Goal: Information Seeking & Learning: Learn about a topic

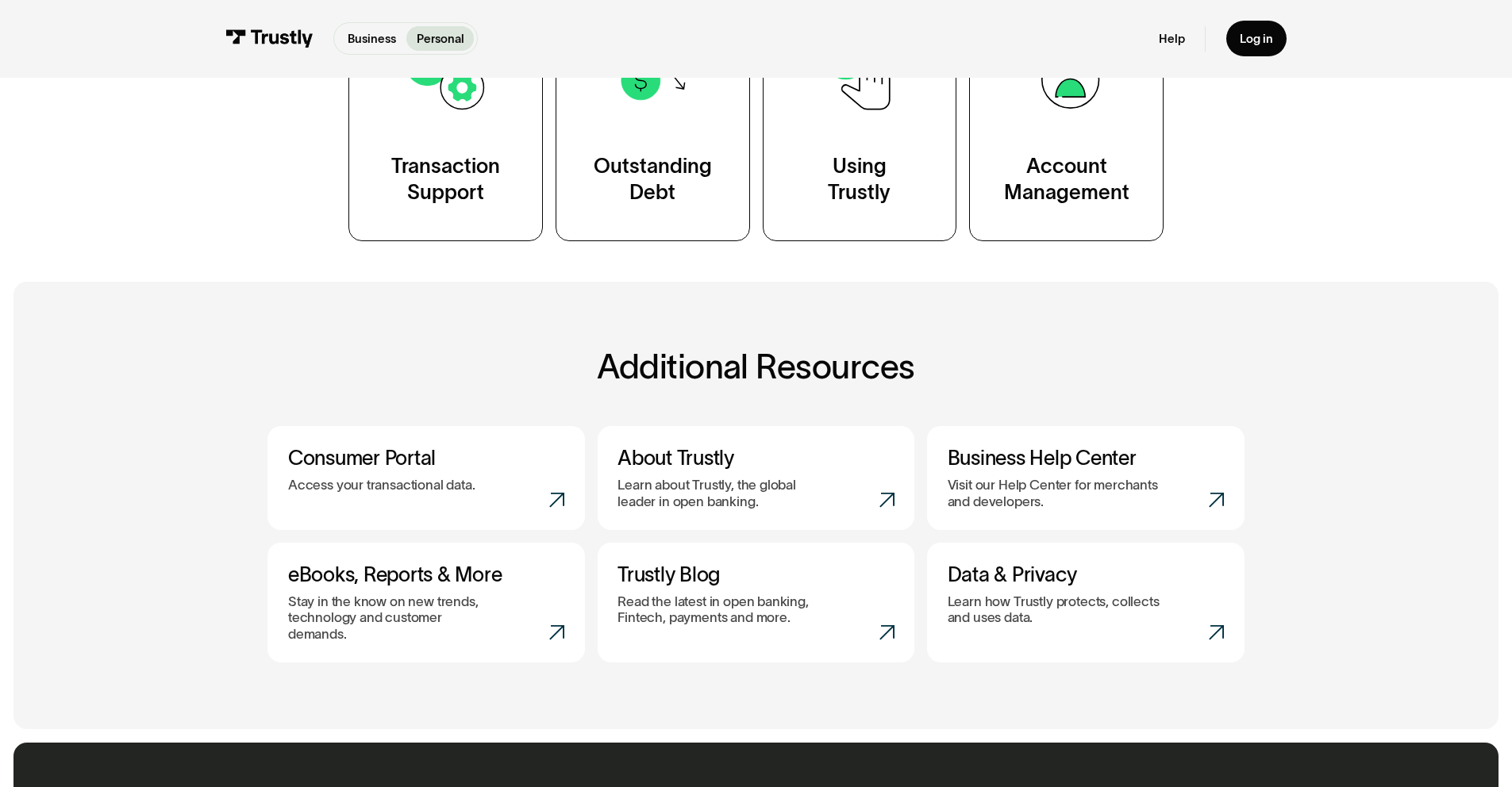
scroll to position [473, 0]
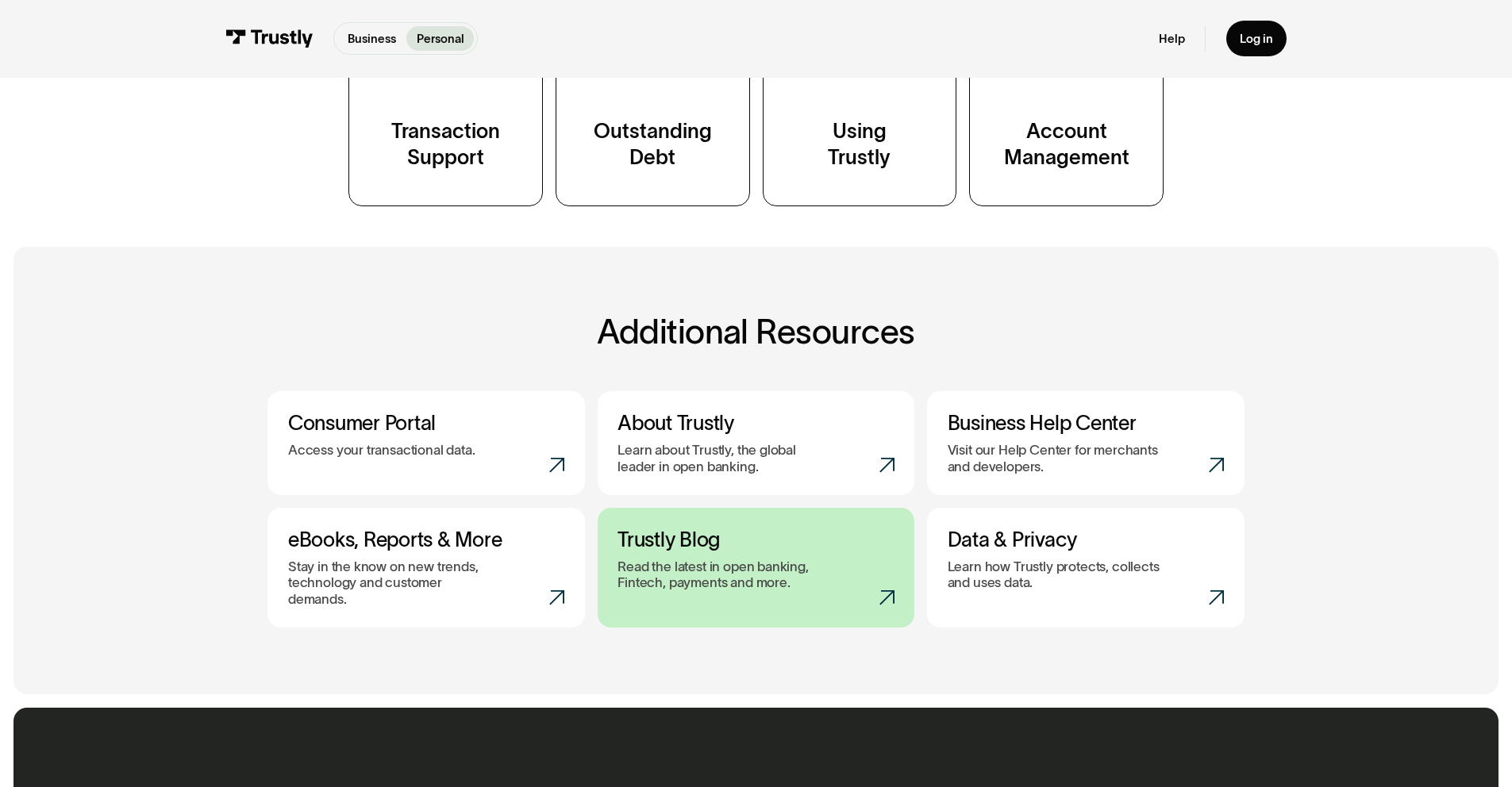
click at [718, 537] on h3 "Trustly Blog" at bounding box center [756, 540] width 277 height 24
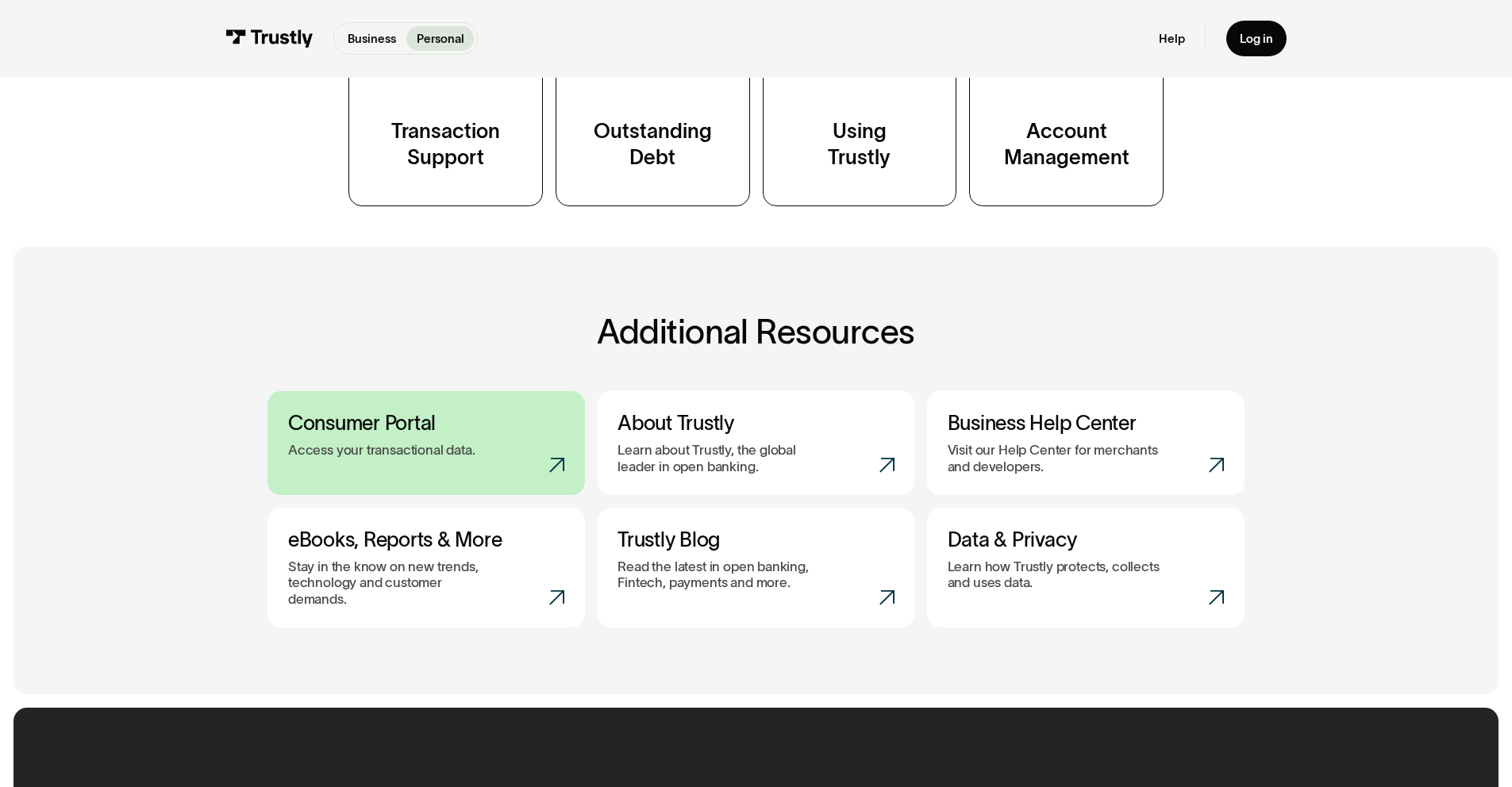
click at [494, 436] on h3 "Consumer Portal" at bounding box center [427, 424] width 277 height 24
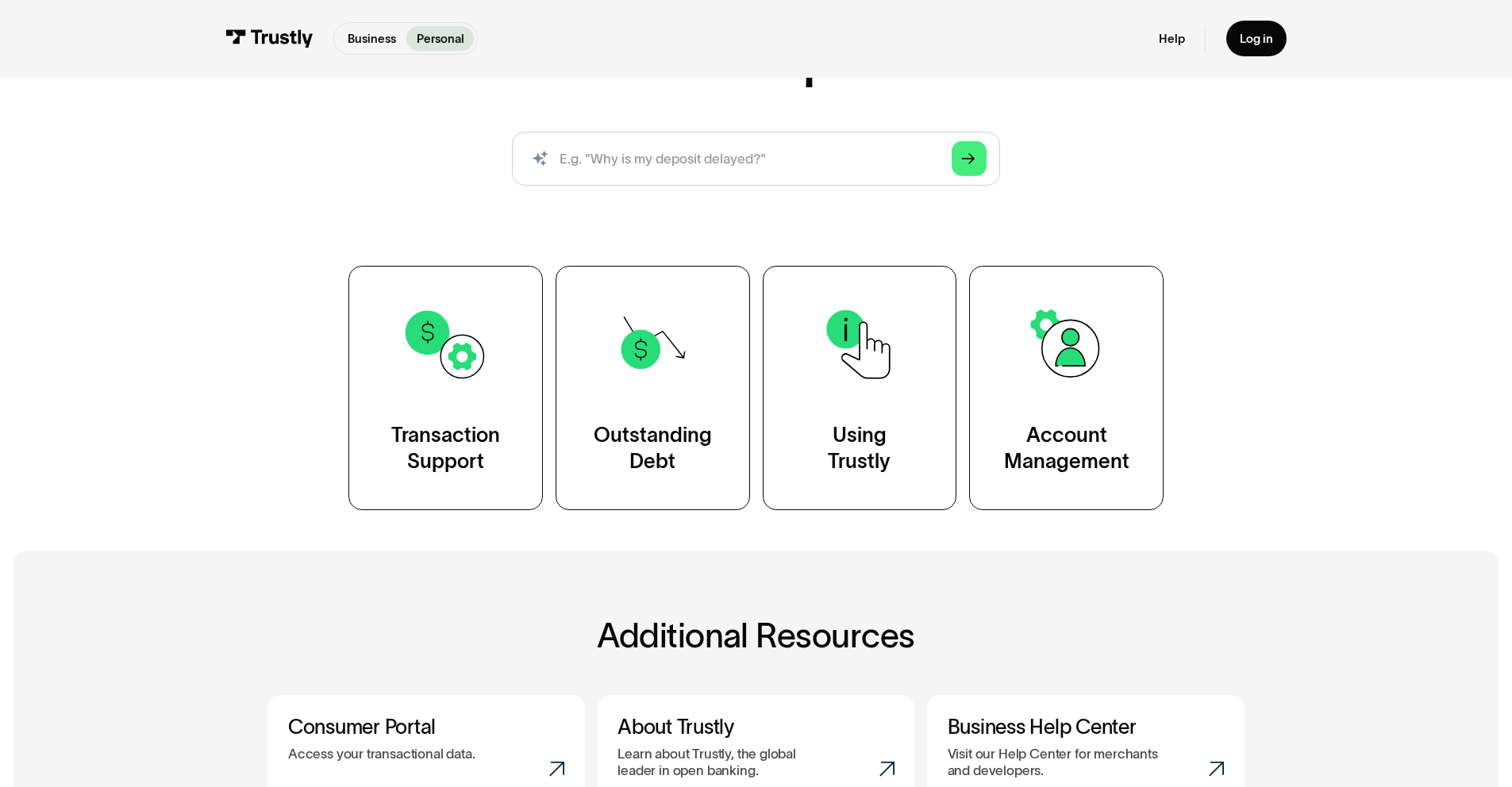
scroll to position [123, 0]
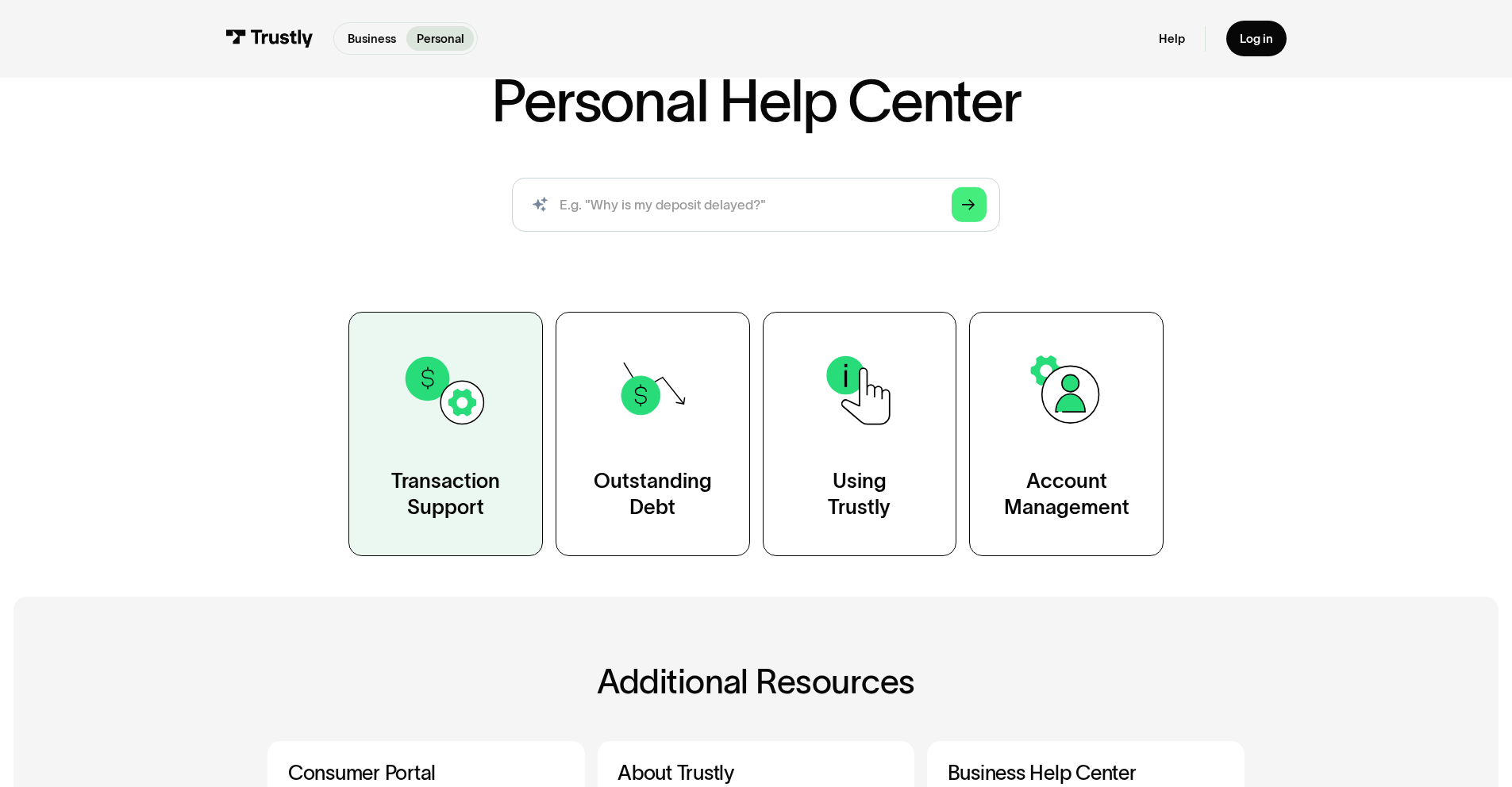
click at [485, 433] on img at bounding box center [445, 390] width 87 height 87
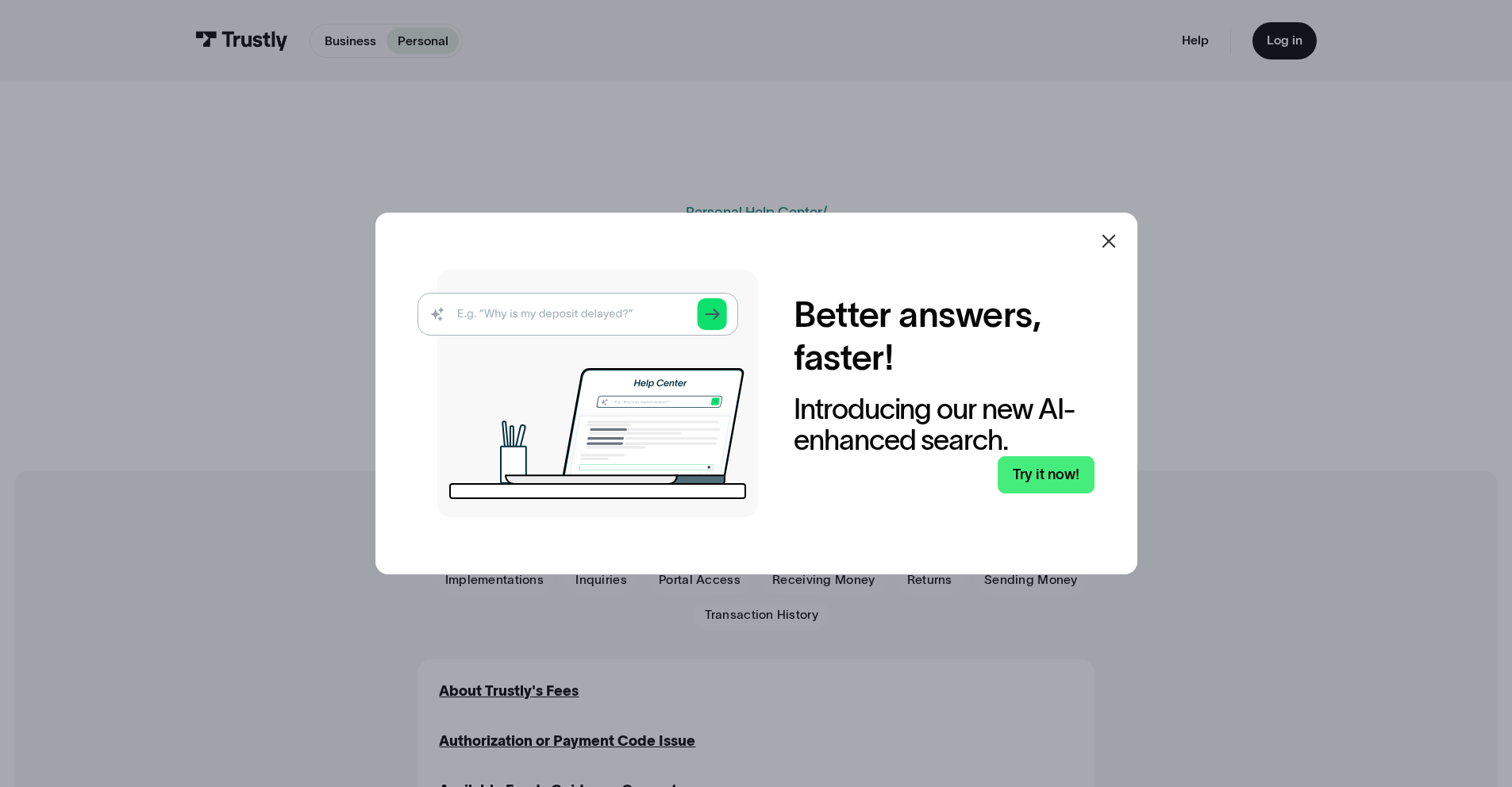
click at [1118, 237] on icon at bounding box center [1108, 240] width 19 height 19
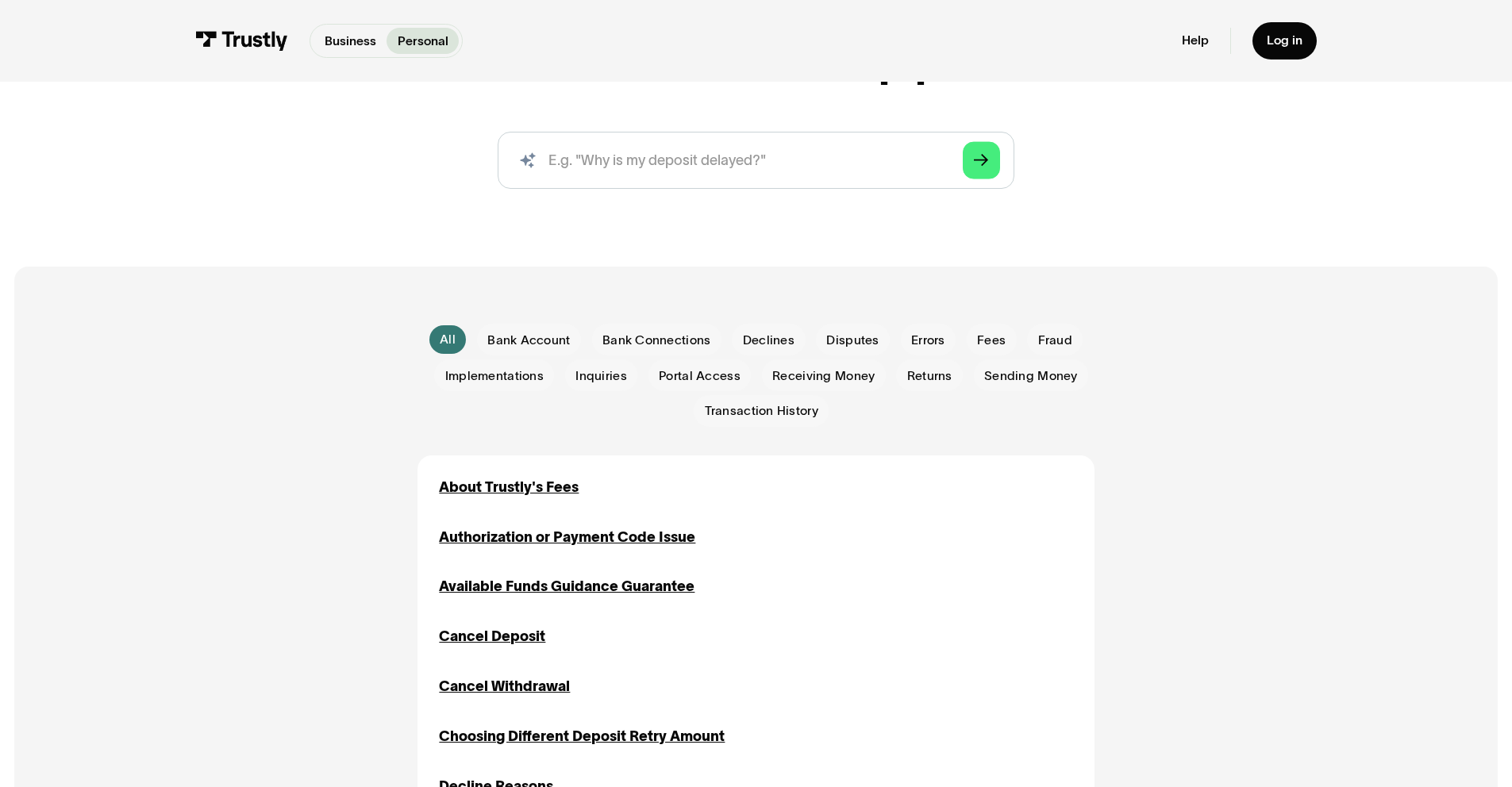
scroll to position [209, 0]
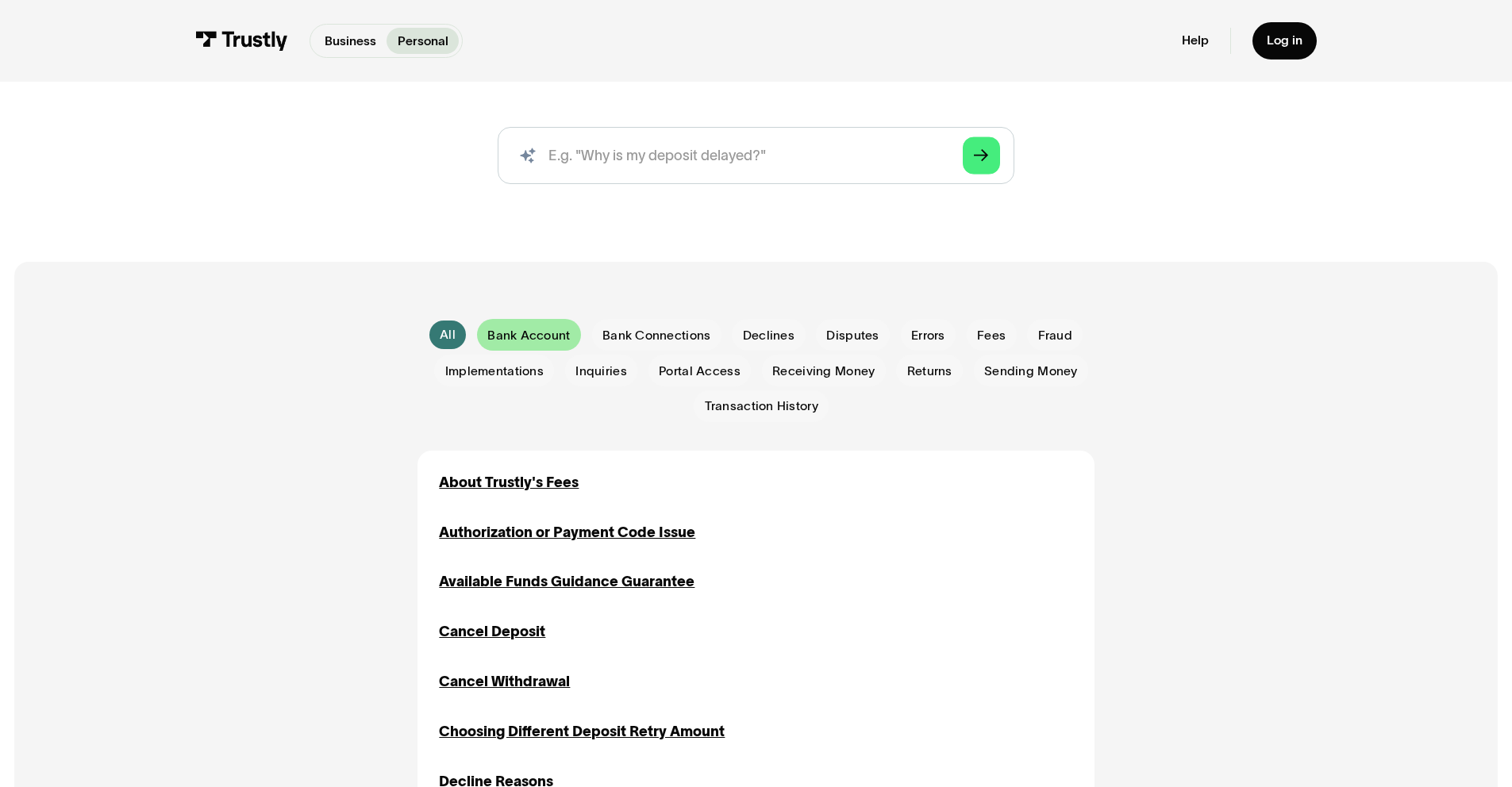
click at [538, 336] on span "Bank Account" at bounding box center [528, 335] width 82 height 17
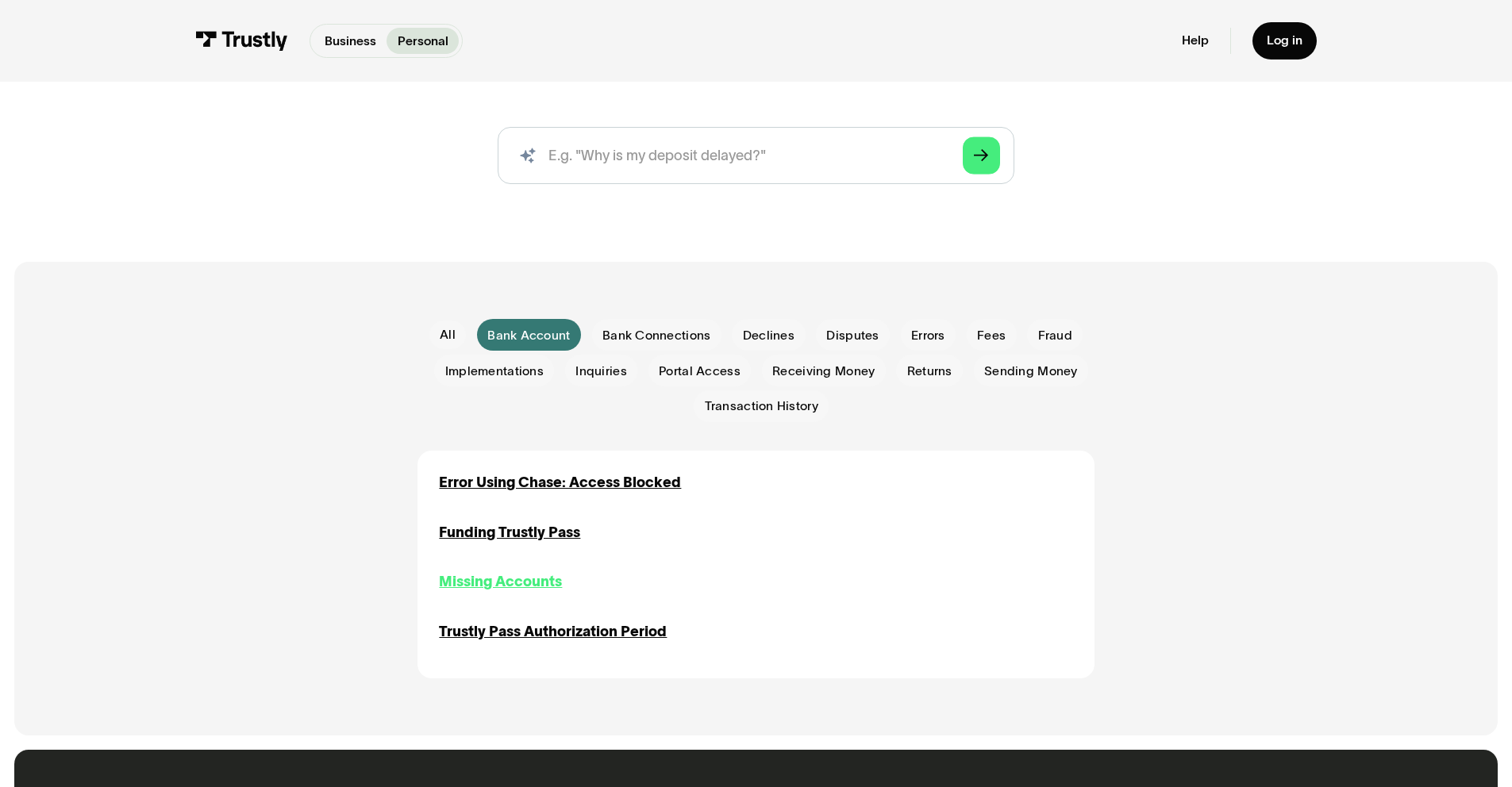
click at [519, 583] on div "Missing Accounts" at bounding box center [500, 582] width 123 height 21
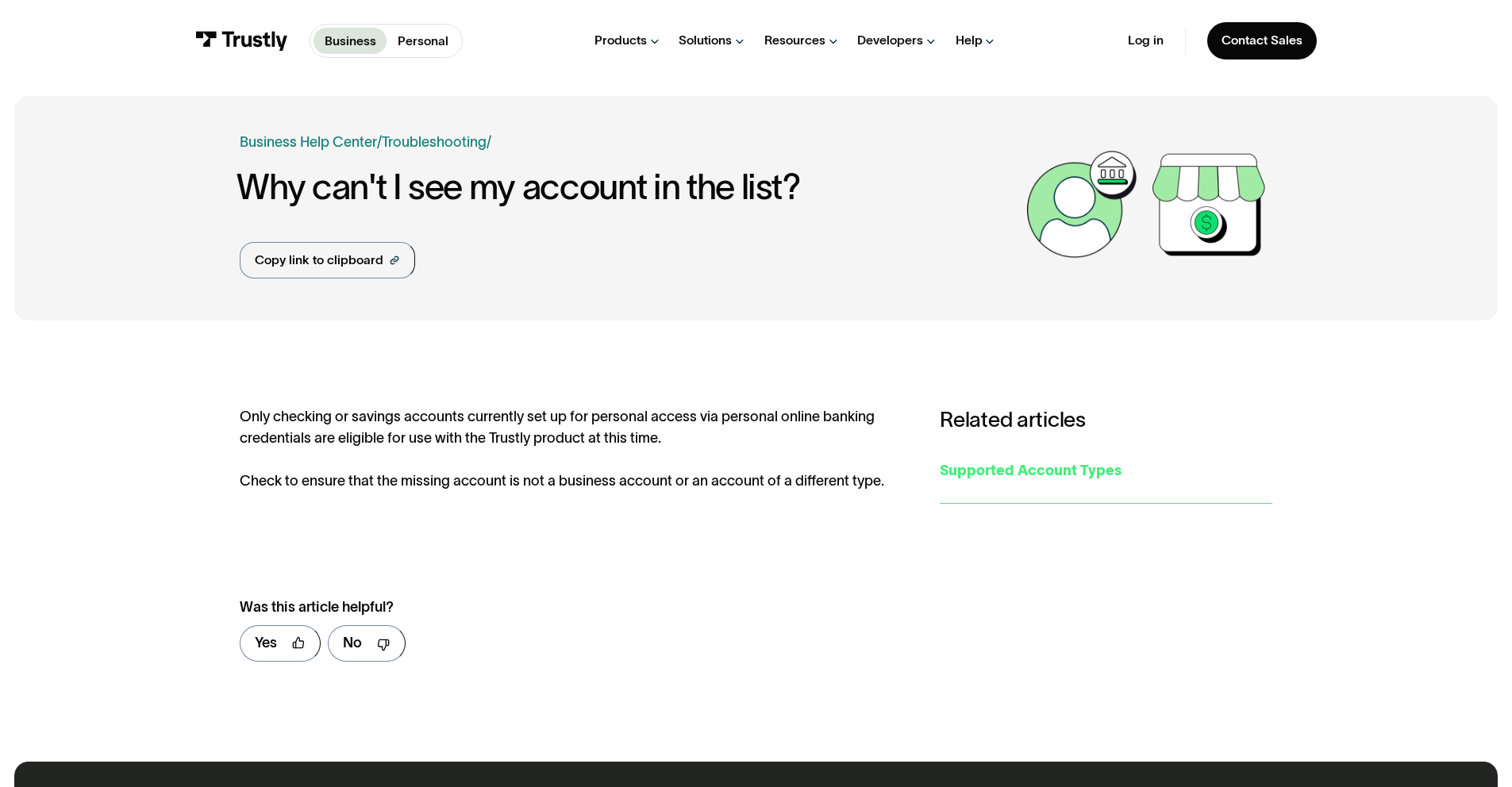
click at [980, 472] on div "Supported Account Types" at bounding box center [1105, 471] width 332 height 21
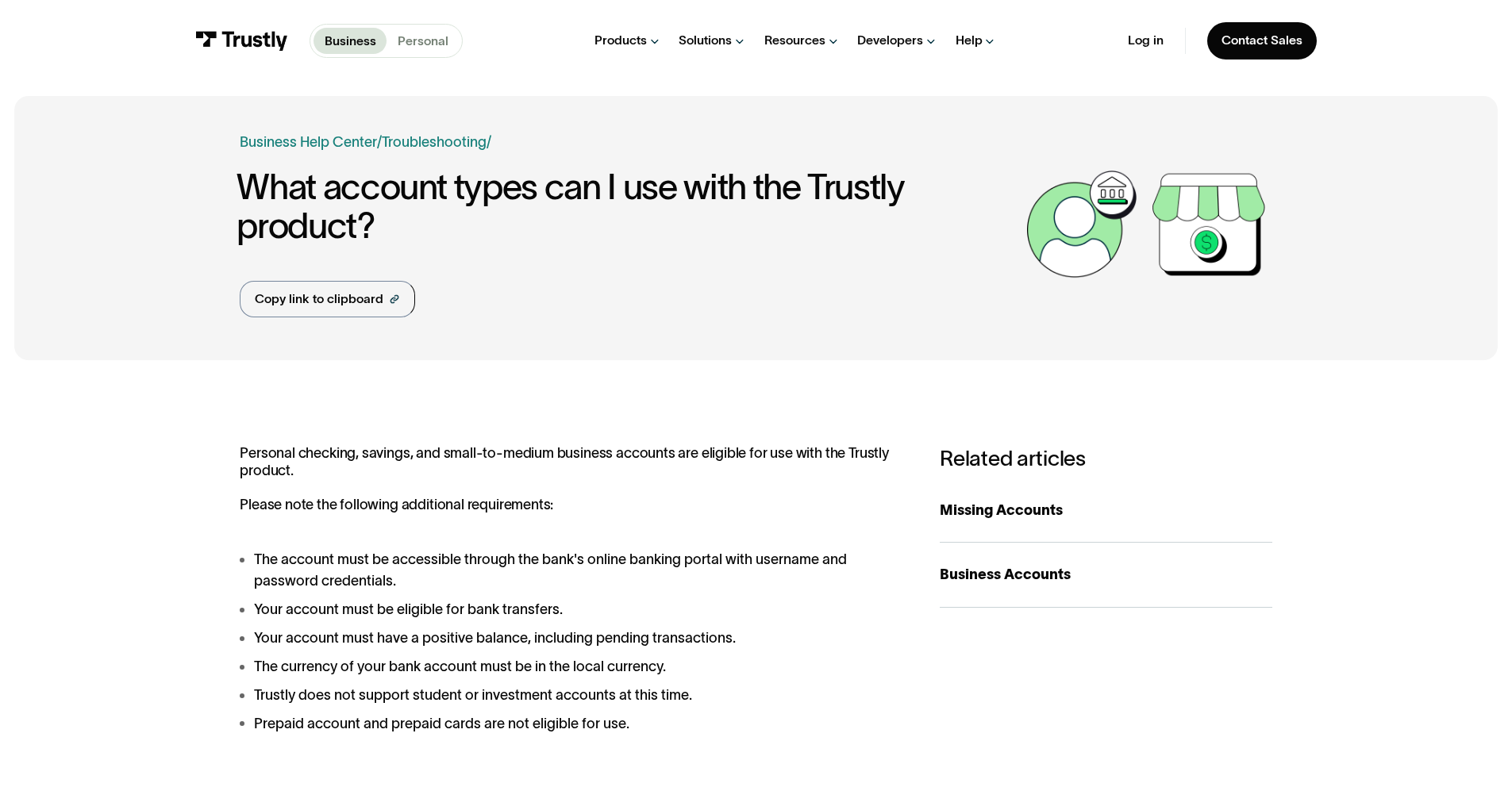
click at [420, 37] on p "Personal" at bounding box center [423, 41] width 51 height 19
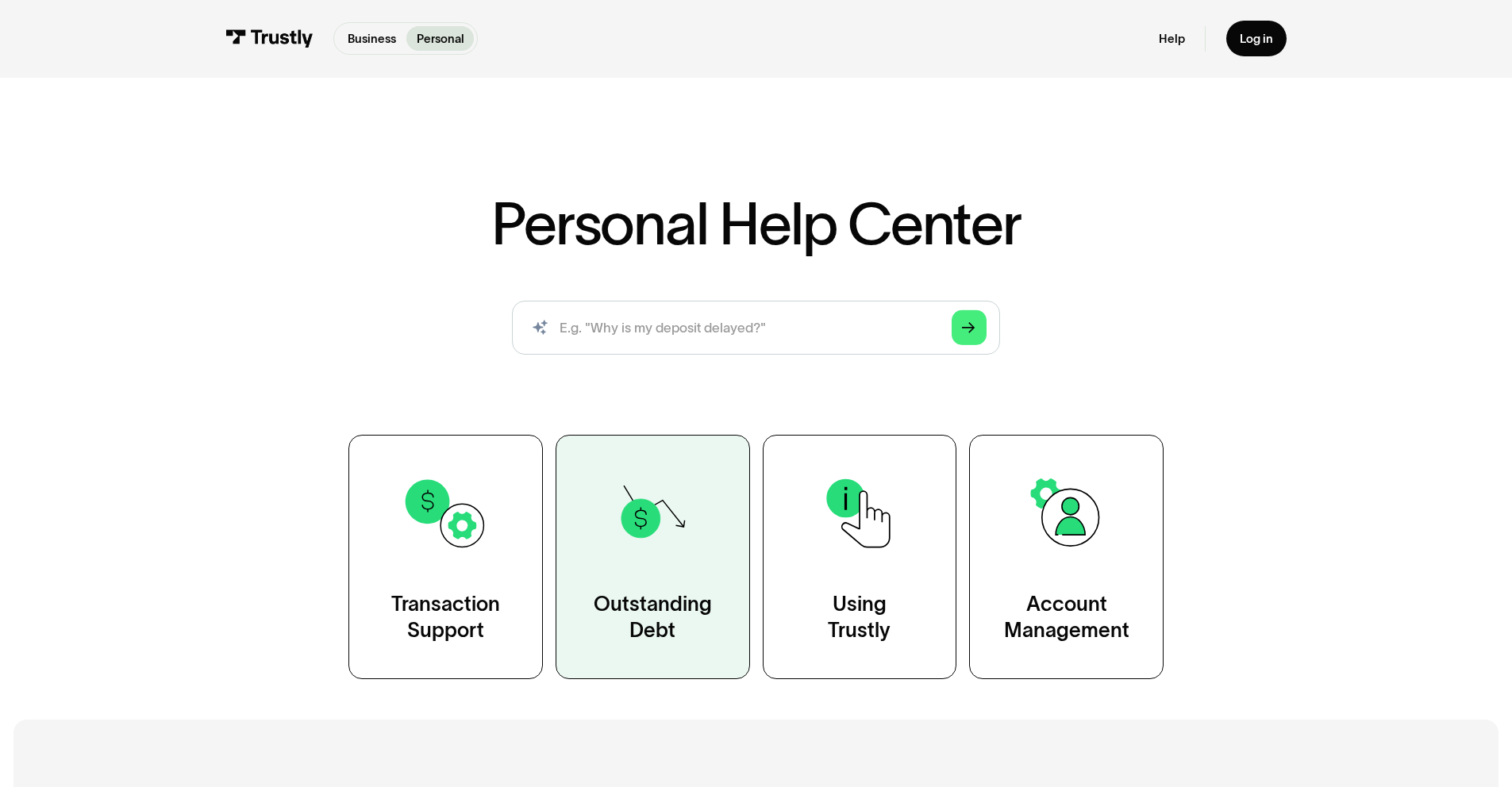
click at [673, 582] on link "Outstanding Debt" at bounding box center [653, 556] width 195 height 244
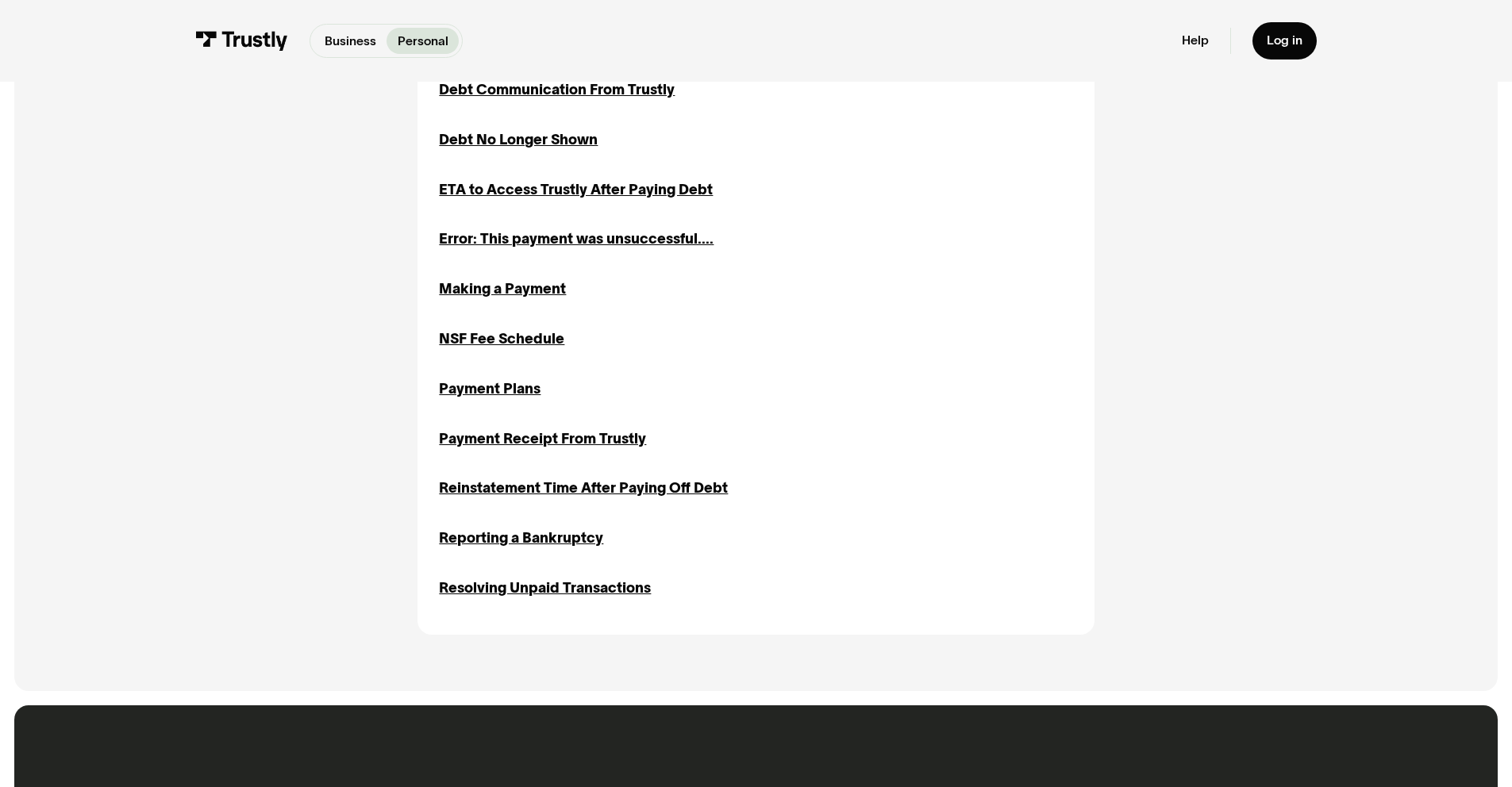
scroll to position [780, 0]
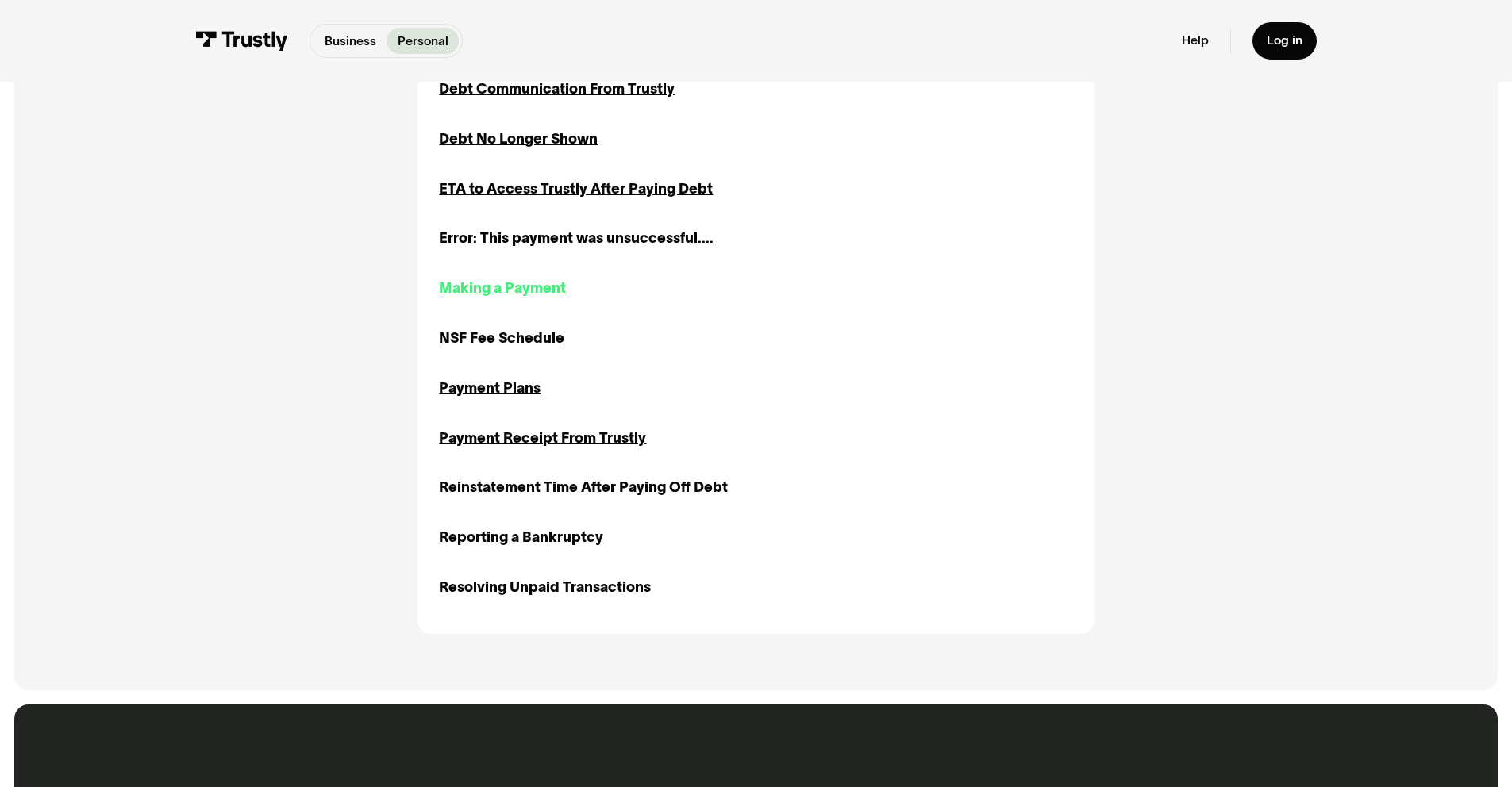
click at [508, 293] on div "Making a Payment" at bounding box center [503, 288] width 127 height 21
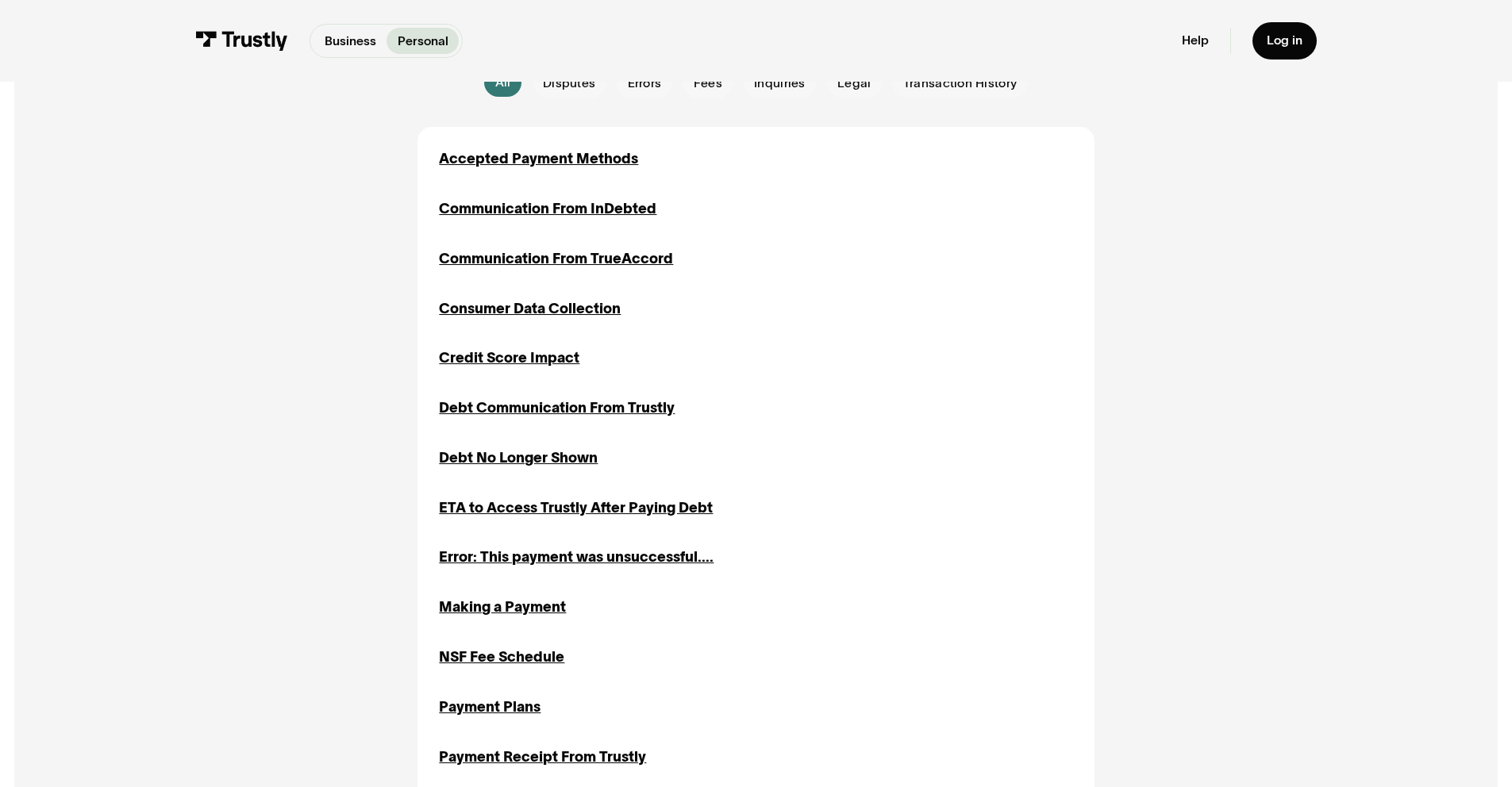
scroll to position [456, 0]
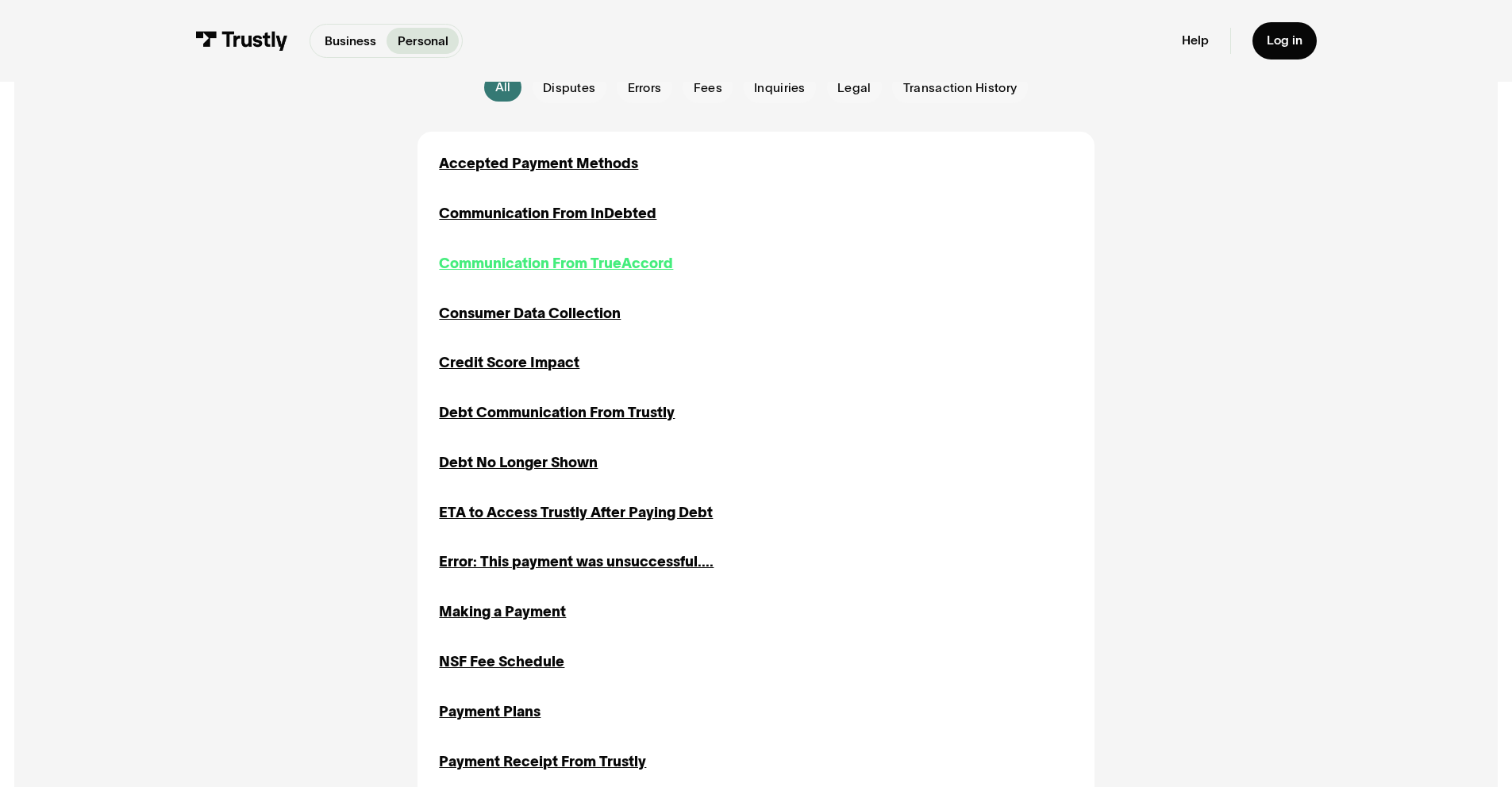
click at [552, 260] on div "Communication From TrueAccord" at bounding box center [556, 264] width 234 height 21
